Goal: Transaction & Acquisition: Purchase product/service

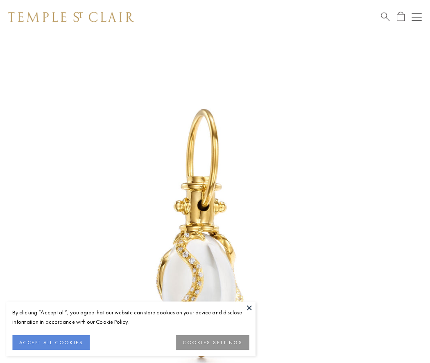
scroll to position [8, 0]
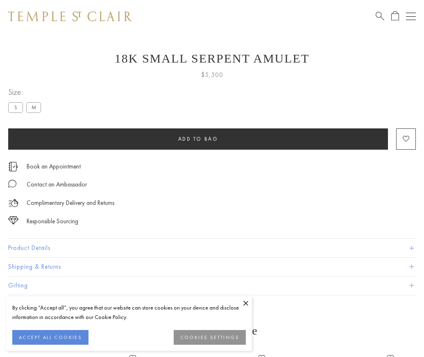
click at [198, 139] on span "Add to bag" at bounding box center [198, 138] width 40 height 7
